Goal: Transaction & Acquisition: Purchase product/service

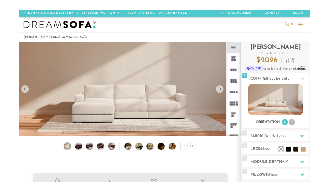
scroll to position [3, 0]
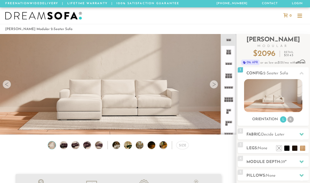
click at [214, 84] on div at bounding box center [214, 84] width 8 height 8
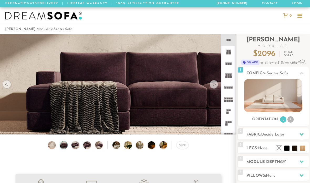
click at [216, 84] on div at bounding box center [214, 84] width 8 height 8
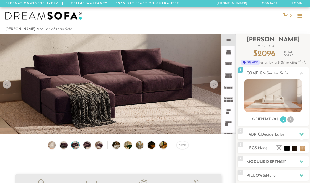
click at [216, 82] on div at bounding box center [214, 84] width 8 height 8
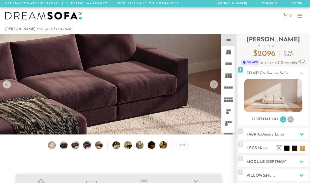
click at [218, 85] on div at bounding box center [214, 84] width 8 height 8
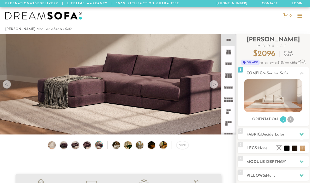
click at [218, 84] on div at bounding box center [214, 84] width 8 height 8
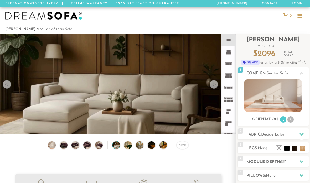
click at [218, 84] on div at bounding box center [214, 84] width 8 height 8
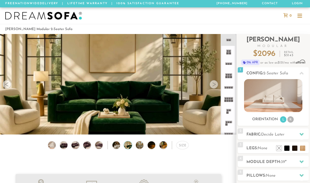
click at [217, 83] on div at bounding box center [214, 84] width 8 height 8
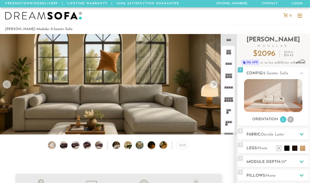
click at [215, 84] on div at bounding box center [214, 84] width 8 height 8
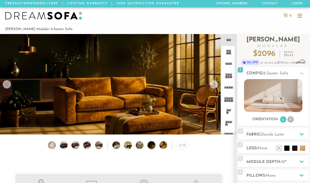
click at [271, 145] on h2 "Legs: None" at bounding box center [278, 148] width 62 height 6
click at [305, 145] on li at bounding box center [302, 147] width 5 height 5
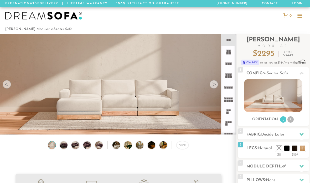
click at [262, 147] on span "Natural" at bounding box center [265, 148] width 14 height 4
click at [281, 147] on li at bounding box center [279, 147] width 5 height 5
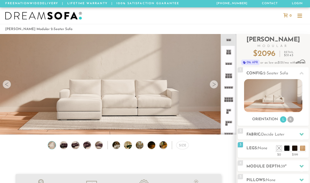
click at [290, 145] on li at bounding box center [287, 147] width 5 height 5
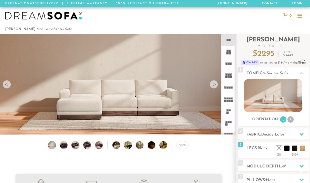
click at [305, 145] on li at bounding box center [302, 147] width 5 height 5
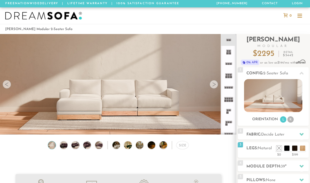
click at [281, 149] on li at bounding box center [279, 147] width 5 height 5
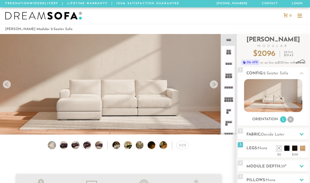
click at [285, 149] on li at bounding box center [287, 147] width 5 height 5
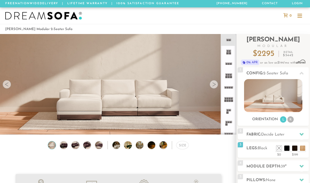
click at [294, 148] on li at bounding box center [294, 147] width 5 height 5
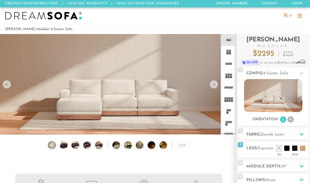
click at [303, 147] on li at bounding box center [302, 147] width 5 height 5
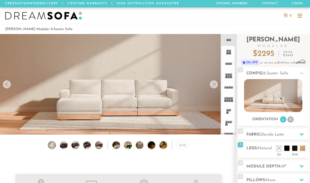
click at [280, 149] on li at bounding box center [279, 147] width 5 height 5
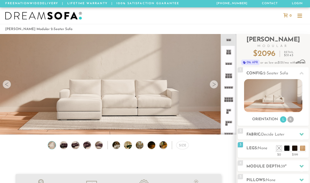
click at [289, 150] on li at bounding box center [287, 147] width 5 height 5
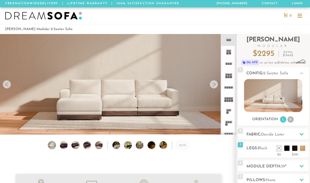
click at [294, 150] on li at bounding box center [294, 147] width 5 height 5
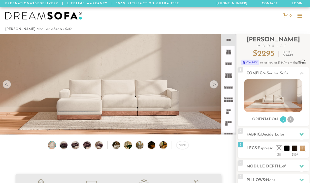
click at [265, 150] on h2 "Legs: Espresso" at bounding box center [278, 148] width 62 height 6
click at [305, 146] on li at bounding box center [302, 147] width 5 height 5
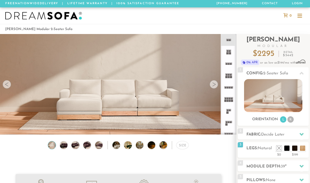
click at [260, 151] on h2 "Legs: Natural" at bounding box center [278, 148] width 62 height 6
click at [296, 149] on li at bounding box center [294, 147] width 5 height 5
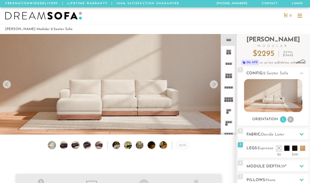
click at [263, 152] on div "3 Legs: Espresso $0 $199 Nailheads:" at bounding box center [273, 150] width 71 height 16
click at [285, 150] on li at bounding box center [287, 147] width 5 height 5
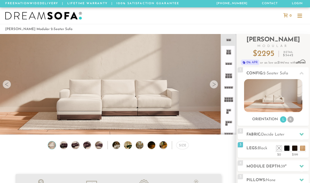
click at [254, 155] on div "3 Legs: Black $0 $199 Nailheads:" at bounding box center [273, 150] width 71 height 16
click at [230, 114] on icon at bounding box center [229, 111] width 12 height 12
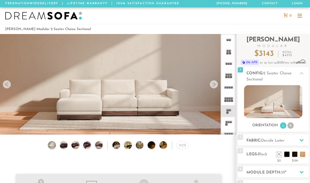
click at [228, 55] on icon at bounding box center [229, 52] width 12 height 12
click at [213, 85] on div at bounding box center [214, 84] width 8 height 8
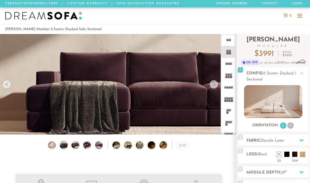
click at [213, 85] on div at bounding box center [214, 84] width 8 height 8
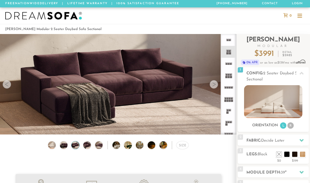
click at [211, 85] on div at bounding box center [214, 84] width 8 height 8
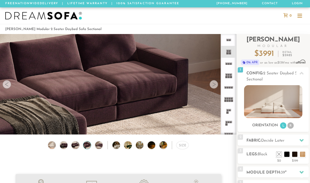
click at [212, 93] on video at bounding box center [118, 74] width 237 height 118
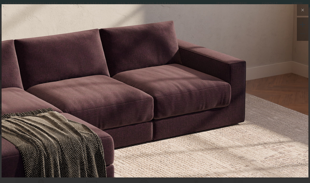
click at [303, 15] on button at bounding box center [303, 10] width 12 height 12
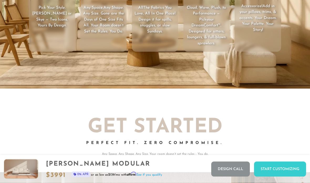
scroll to position [707, 0]
